Goal: Find specific page/section: Find specific page/section

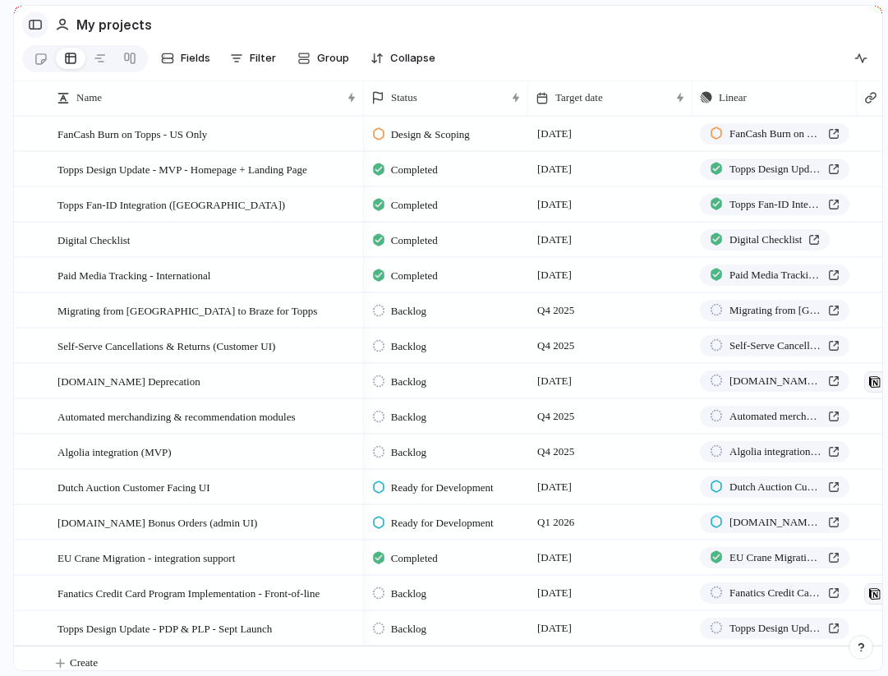
click at [32, 22] on div "button" at bounding box center [35, 24] width 15 height 11
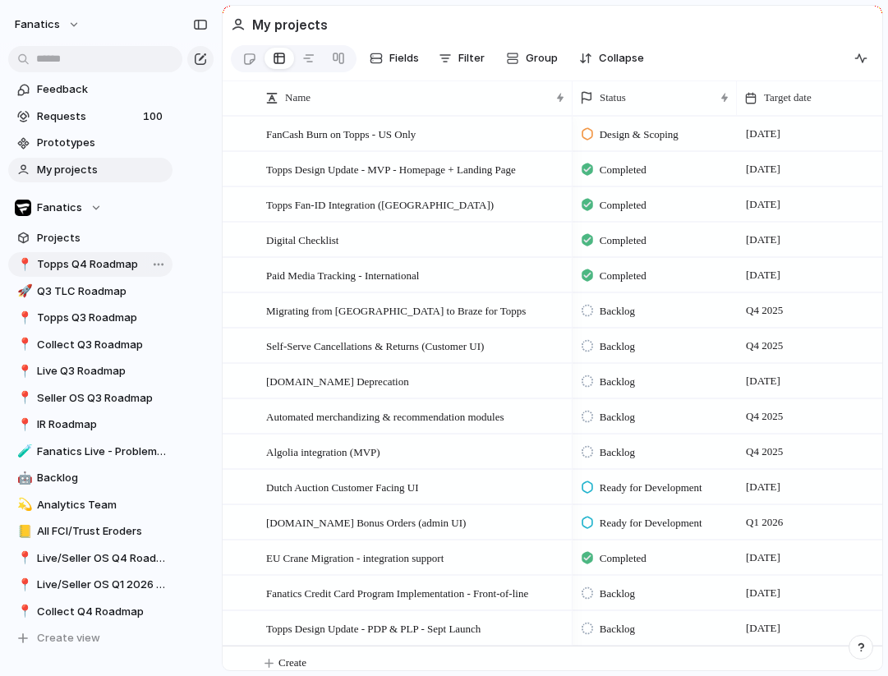
click at [67, 262] on span "Topps Q4 Roadmap" at bounding box center [102, 264] width 130 height 16
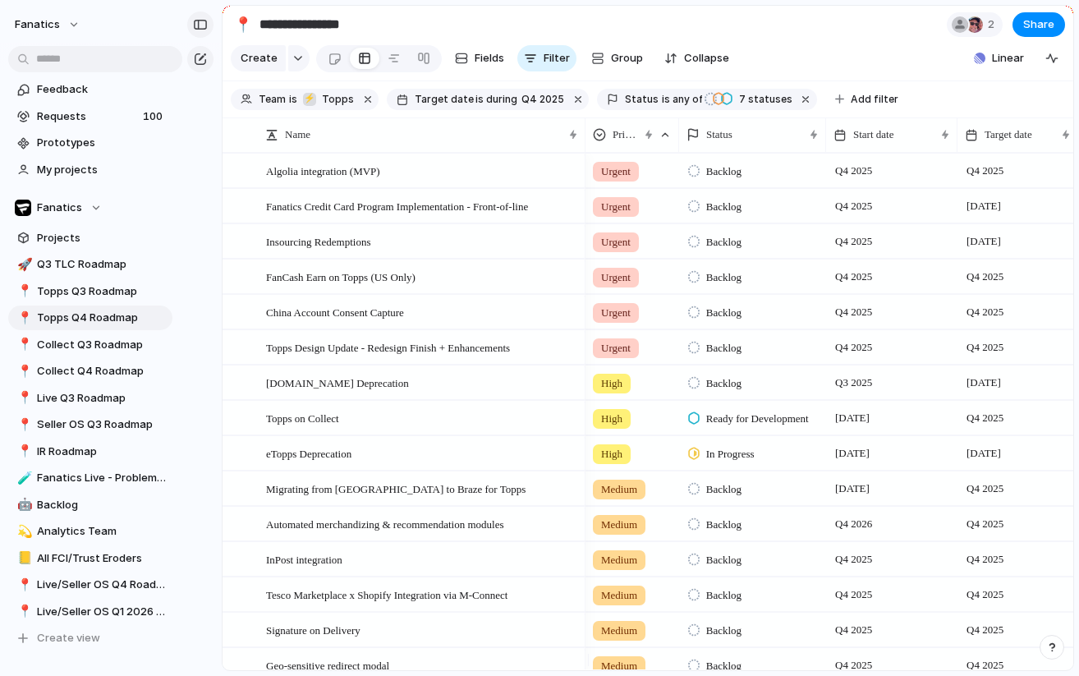
click at [201, 21] on div "button" at bounding box center [200, 24] width 15 height 11
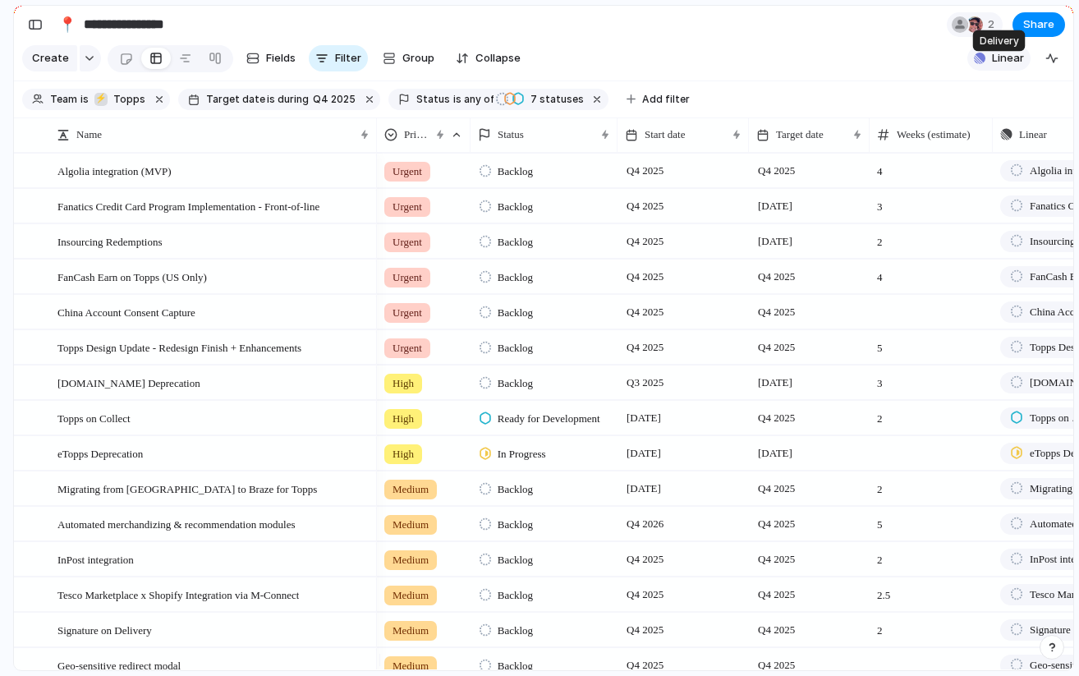
click at [887, 67] on span "Linear" at bounding box center [1008, 58] width 32 height 16
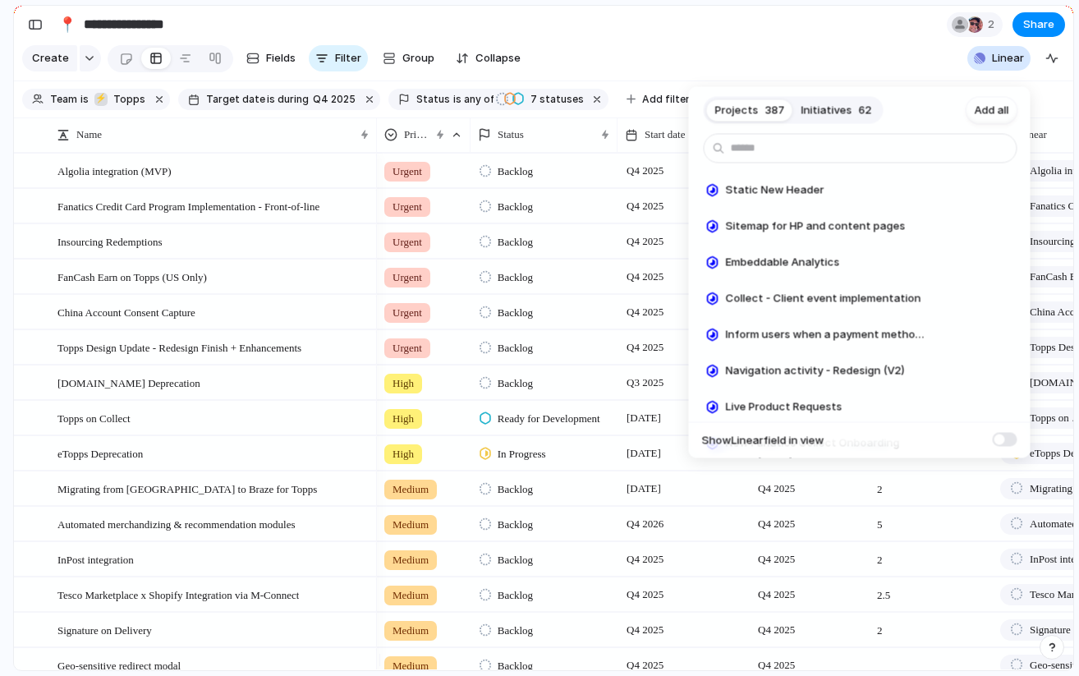
click at [863, 55] on div "Projects 387 Initiatives 62 Add all Static New Header Add Sitemap for HP and co…" at bounding box center [539, 338] width 1079 height 676
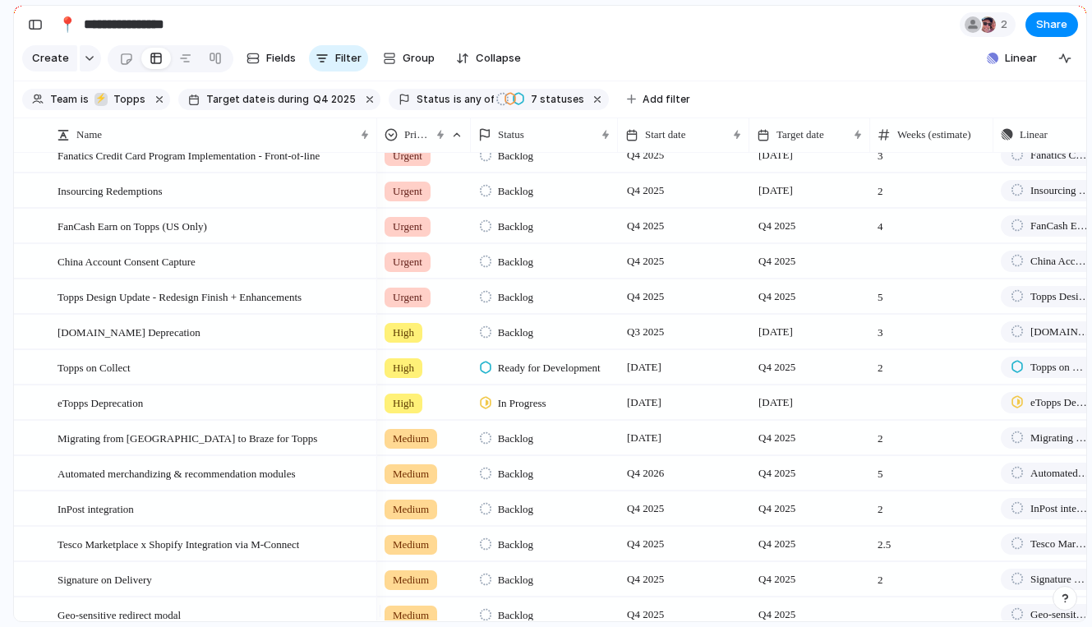
scroll to position [21, 0]
